Goal: Find specific page/section: Find specific page/section

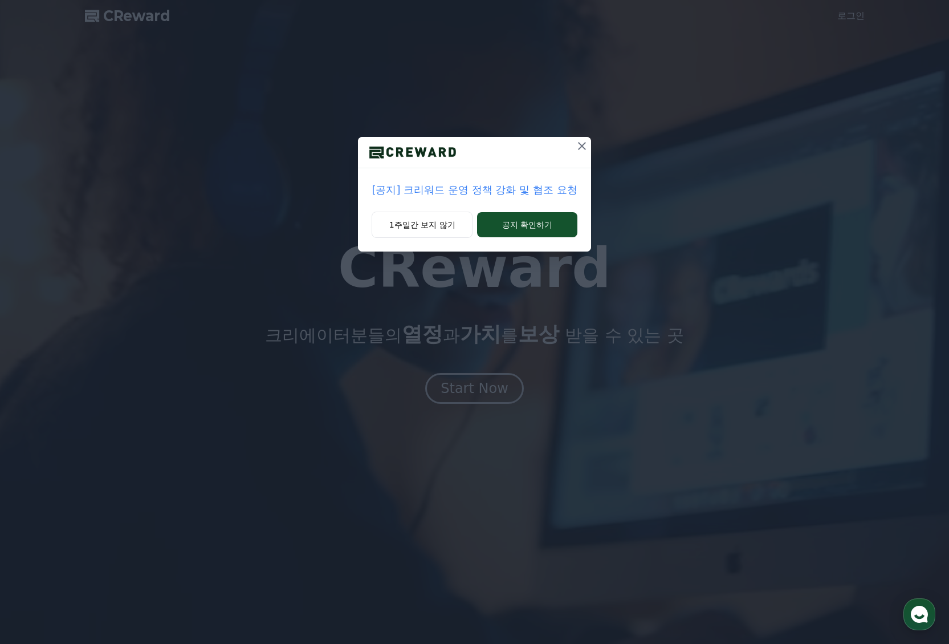
click at [586, 150] on icon at bounding box center [582, 146] width 8 height 8
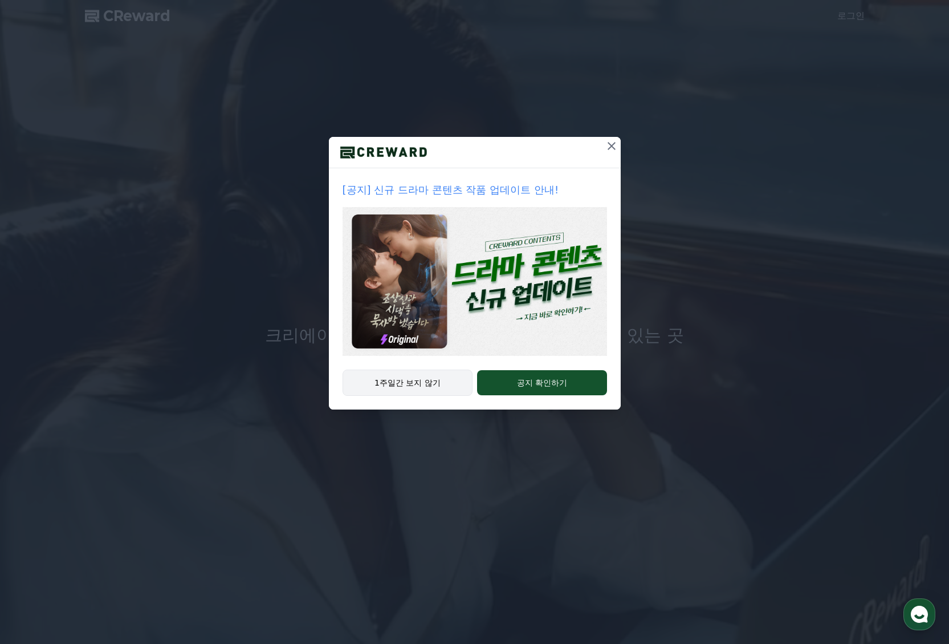
click at [430, 396] on button "1주일간 보지 않기" at bounding box center [408, 382] width 131 height 26
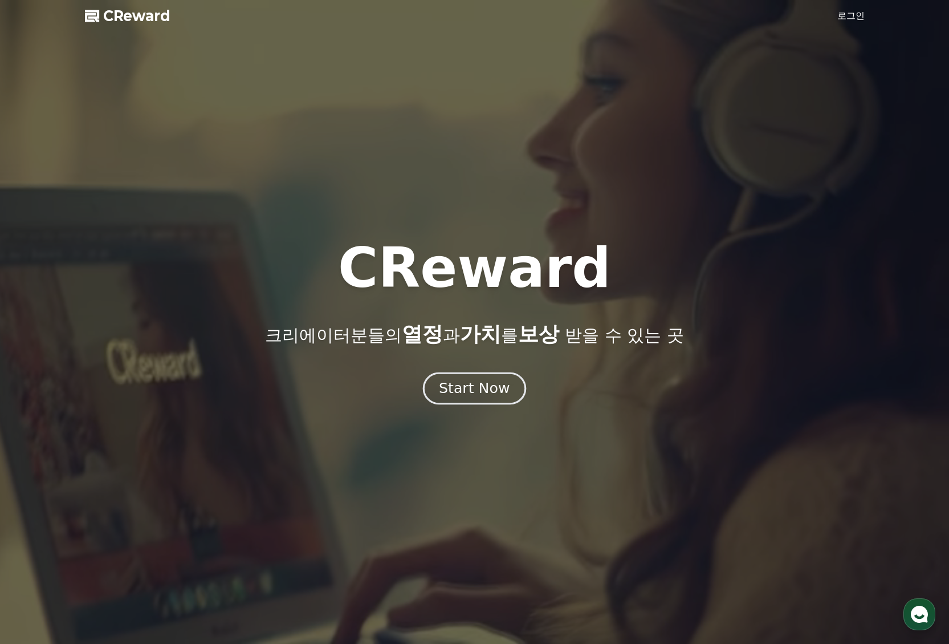
click at [463, 404] on button "Start Now" at bounding box center [474, 388] width 103 height 32
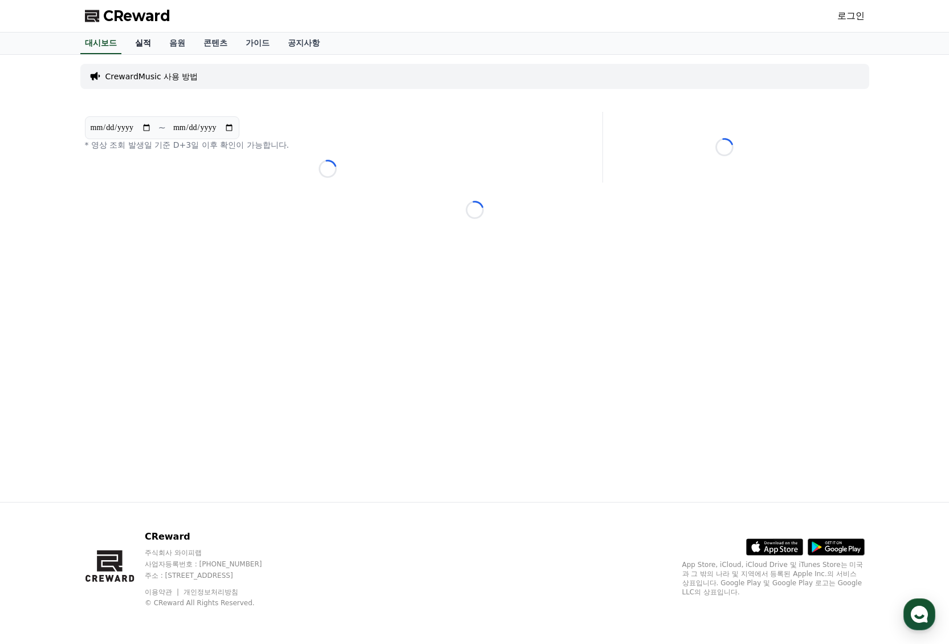
click at [157, 54] on link "실적" at bounding box center [143, 43] width 34 height 22
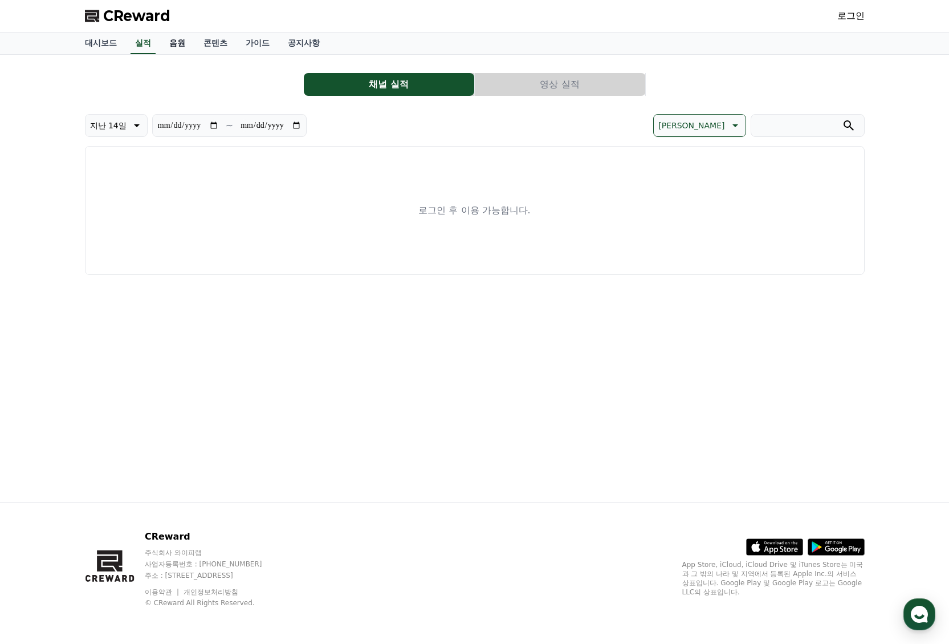
click at [190, 54] on link "음원" at bounding box center [177, 43] width 34 height 22
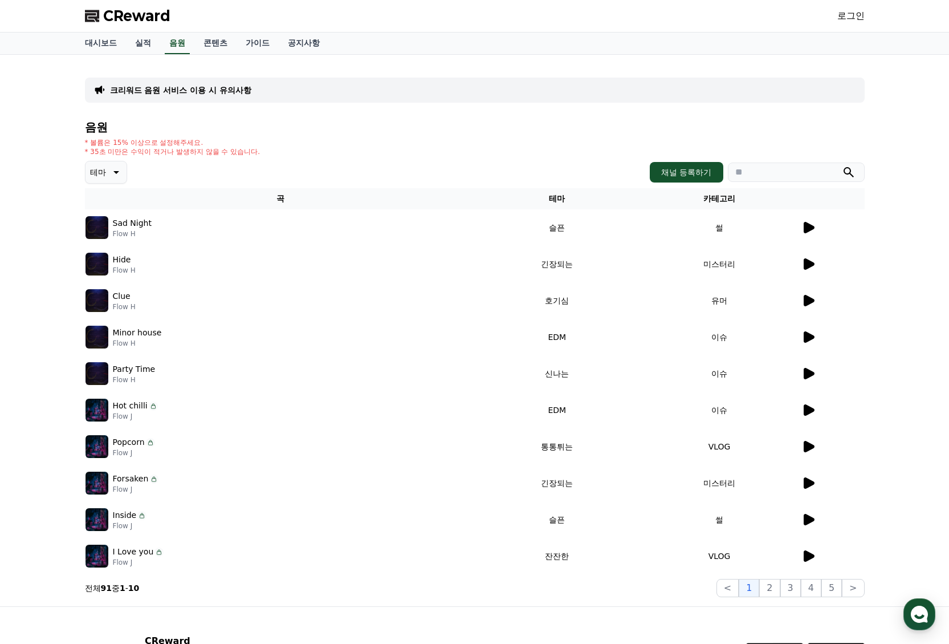
click at [804, 233] on icon at bounding box center [809, 227] width 11 height 11
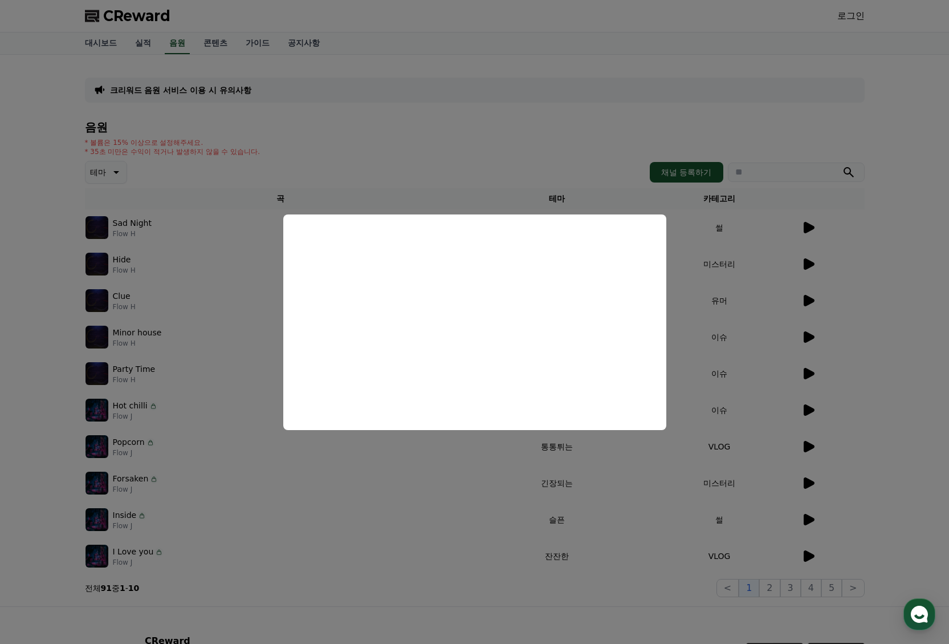
click at [886, 192] on button "close modal" at bounding box center [474, 322] width 949 height 644
